Goal: Check status: Check status

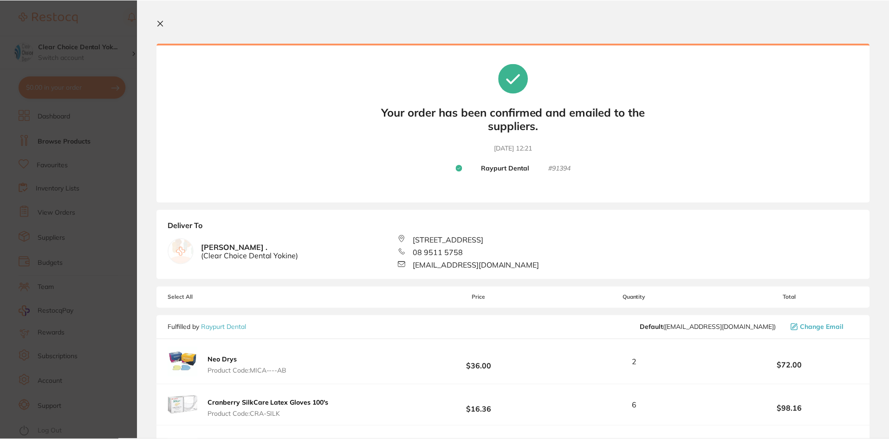
scroll to position [410, 0]
click at [122, 118] on section "Update RRP Set your pre negotiated price for this item. Item Agreed RRP (excl. …" at bounding box center [445, 219] width 891 height 439
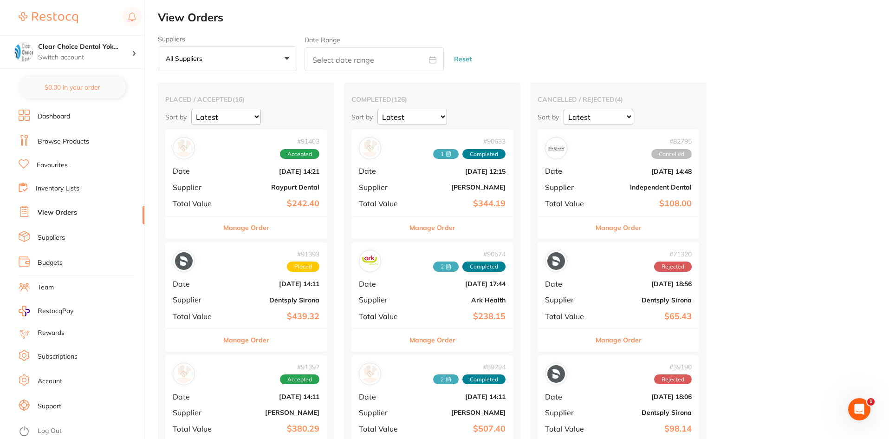
click at [434, 228] on button "Manage Order" at bounding box center [432, 227] width 46 height 22
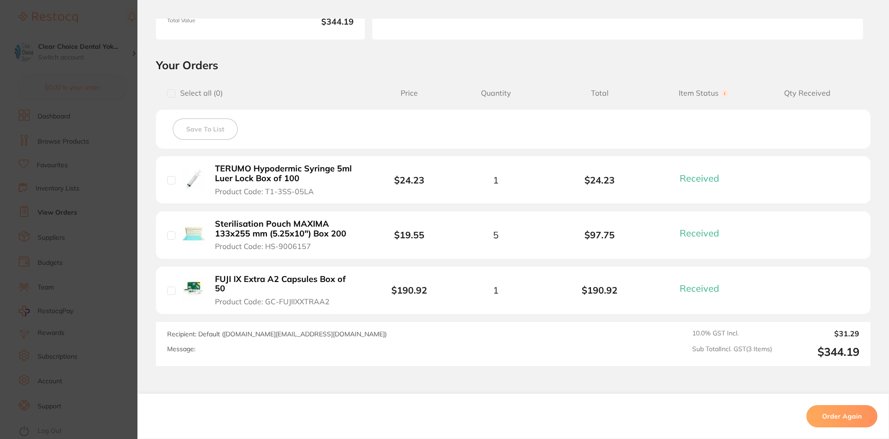
scroll to position [186, 0]
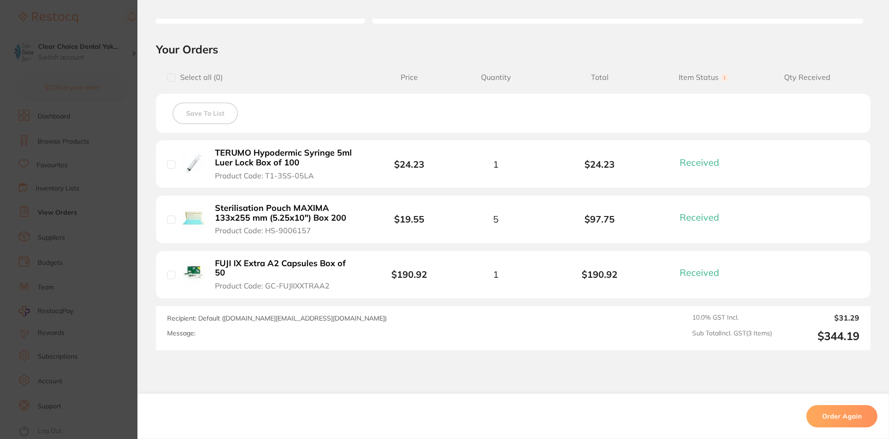
click at [119, 165] on section "Order ID: Restocq- 90633 Order Information 3 Received Completed Order Order Dat…" at bounding box center [444, 219] width 889 height 439
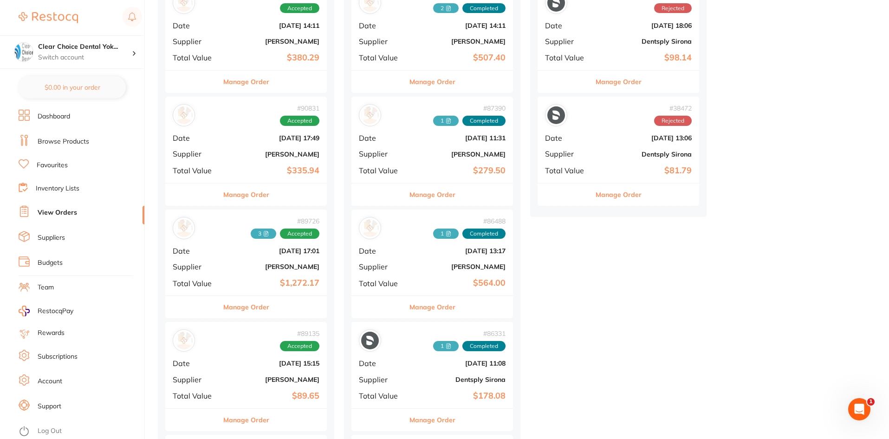
scroll to position [371, 0]
click at [433, 195] on button "Manage Order" at bounding box center [432, 194] width 46 height 22
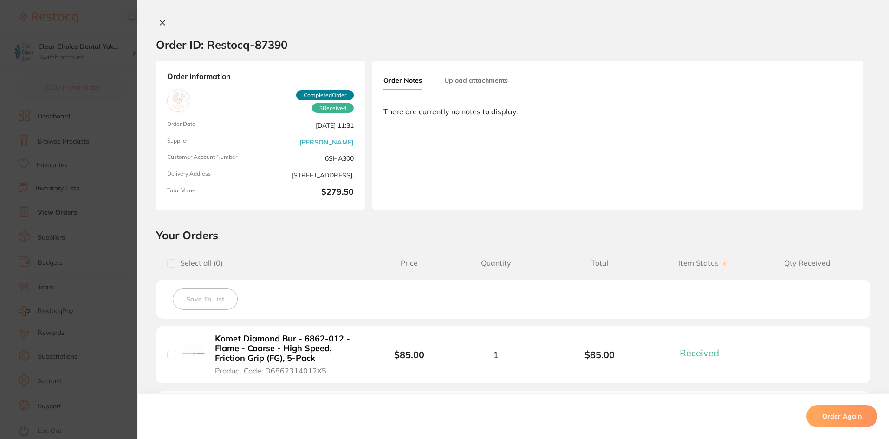
scroll to position [232, 0]
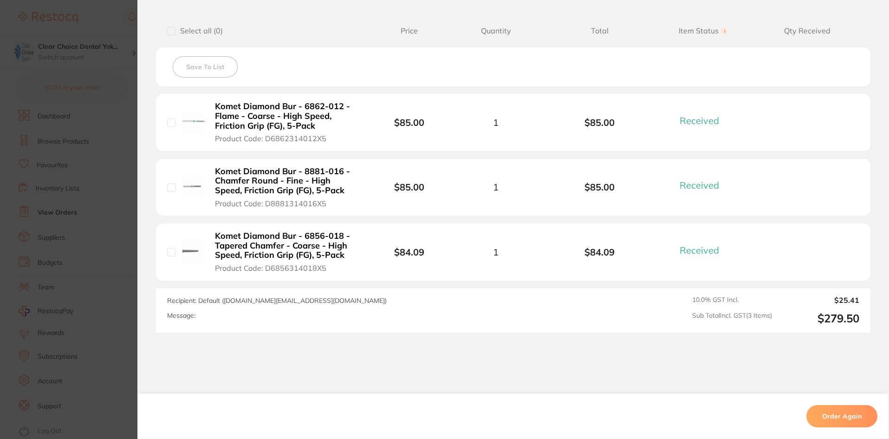
click at [112, 224] on section "Order ID: Restocq- 87390 Order Information 3 Received Completed Order Order Dat…" at bounding box center [444, 219] width 889 height 439
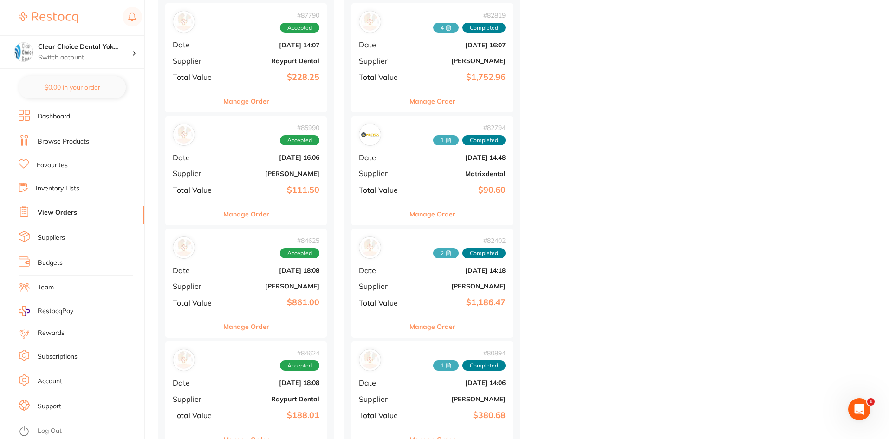
scroll to position [1207, 0]
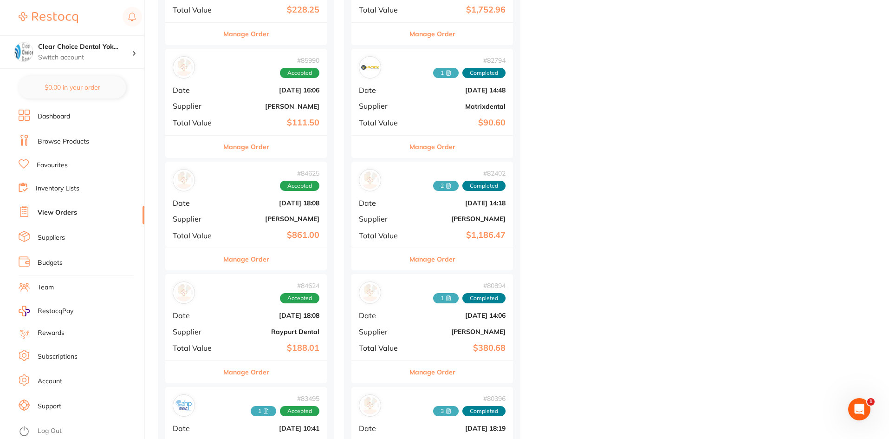
click at [250, 147] on button "Manage Order" at bounding box center [246, 147] width 46 height 22
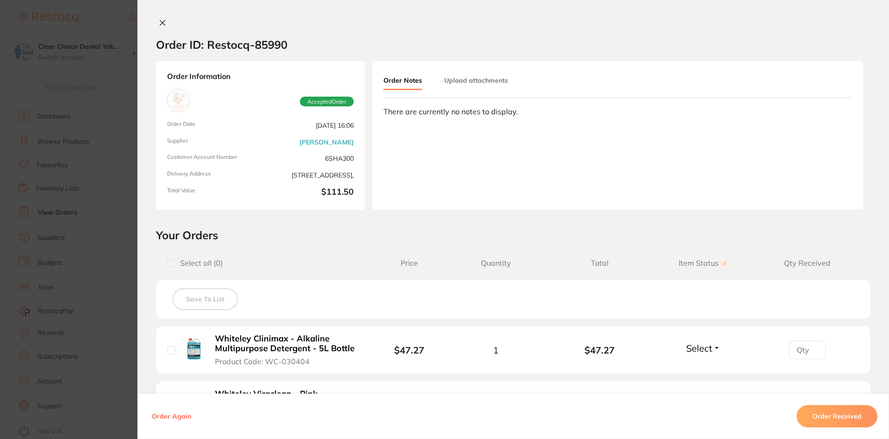
drag, startPoint x: 111, startPoint y: 183, endPoint x: 116, endPoint y: 183, distance: 5.1
click at [116, 183] on section "Order ID: Restocq- 85990 Order Information Accepted Order Order Date [DATE] 16:…" at bounding box center [444, 219] width 889 height 439
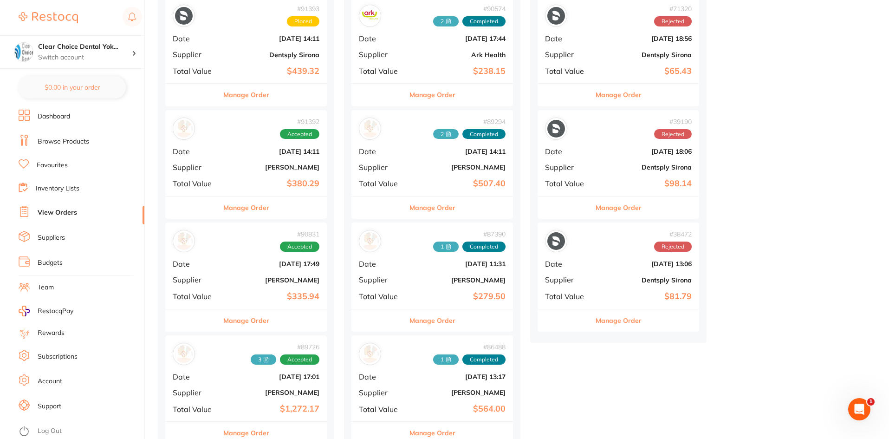
scroll to position [232, 0]
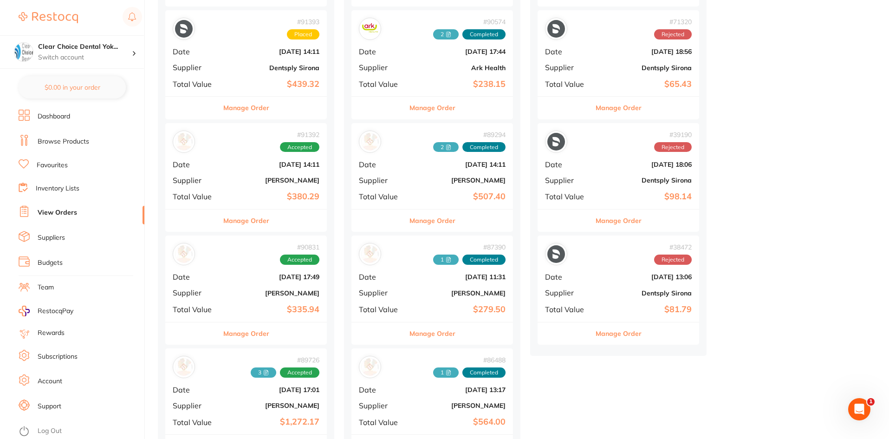
click at [238, 334] on button "Manage Order" at bounding box center [246, 333] width 46 height 22
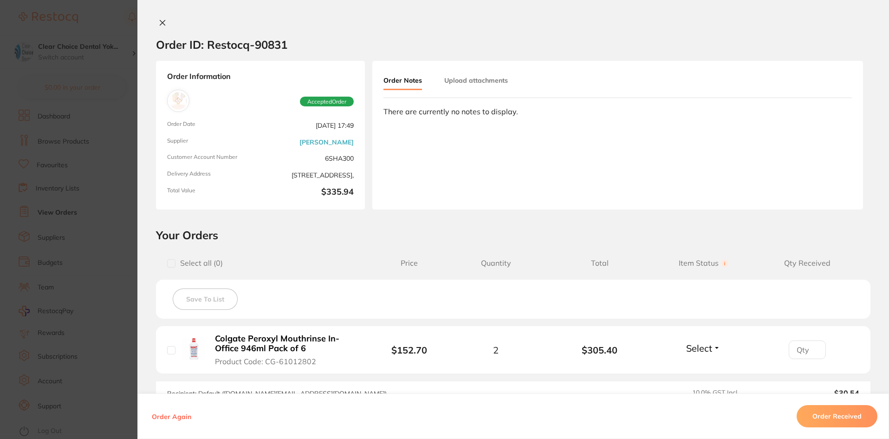
click at [471, 80] on button "Upload attachments" at bounding box center [476, 80] width 64 height 17
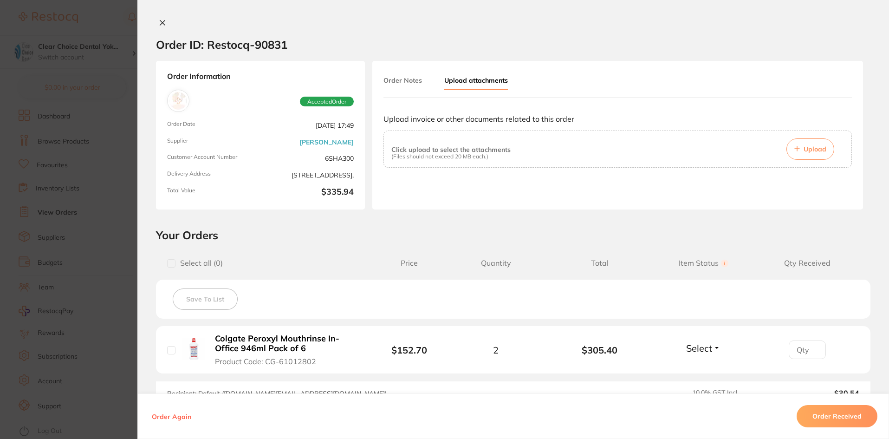
click at [804, 145] on span "Upload" at bounding box center [815, 149] width 23 height 8
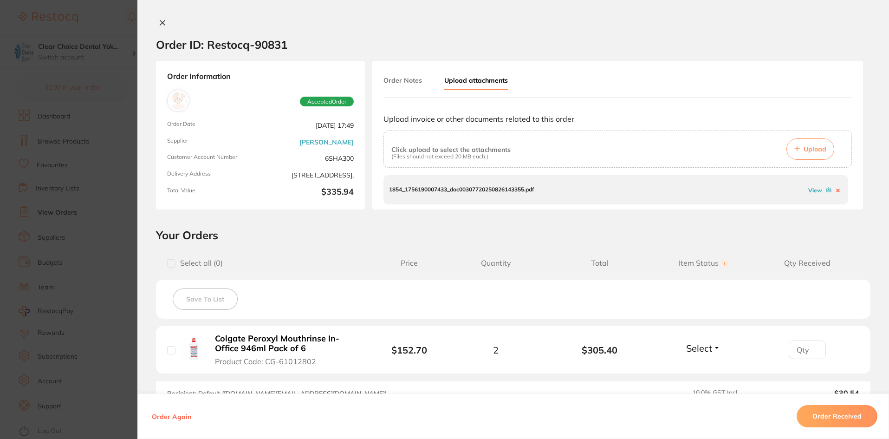
click at [851, 417] on button "Order Received" at bounding box center [837, 416] width 81 height 22
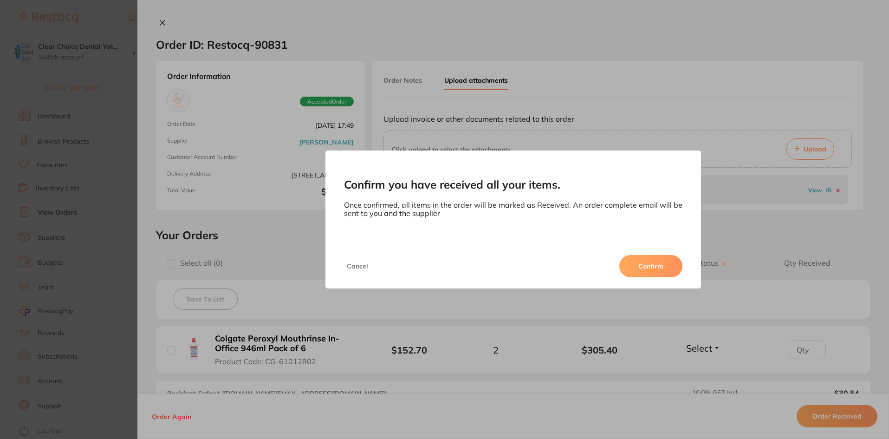
click at [646, 266] on button "Confirm" at bounding box center [650, 266] width 63 height 22
